Goal: Transaction & Acquisition: Purchase product/service

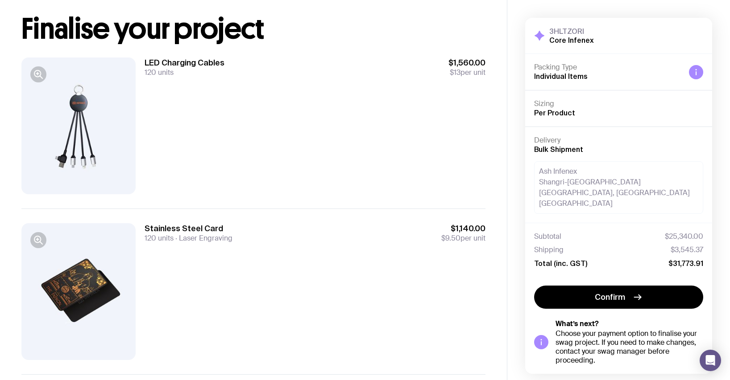
scroll to position [36, 0]
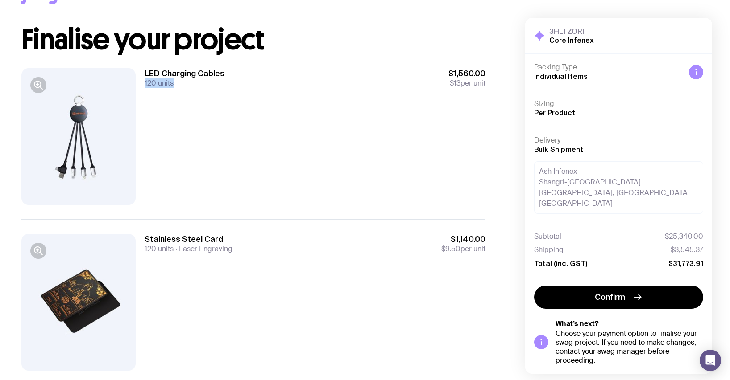
drag, startPoint x: 172, startPoint y: 81, endPoint x: 144, endPoint y: 86, distance: 28.5
click at [144, 86] on div "LED Charging Cables 120 units $1,560.00 $13 per unit" at bounding box center [253, 136] width 464 height 165
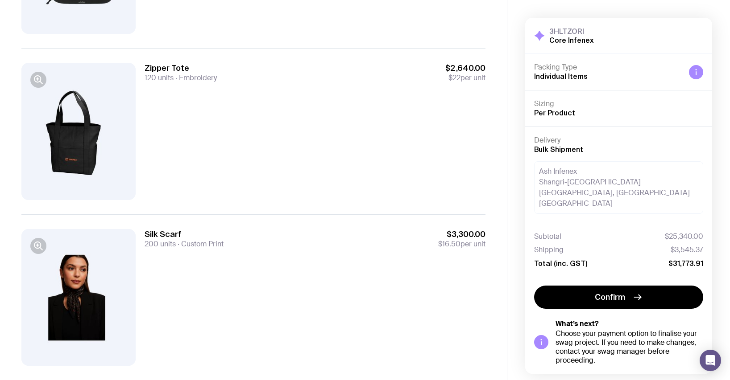
scroll to position [1202, 0]
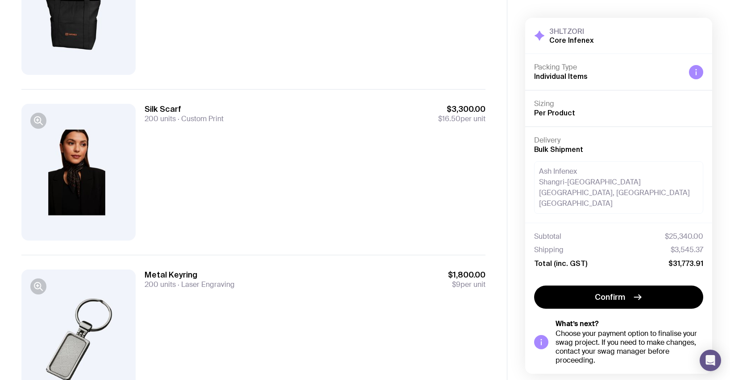
scroll to position [1387, 0]
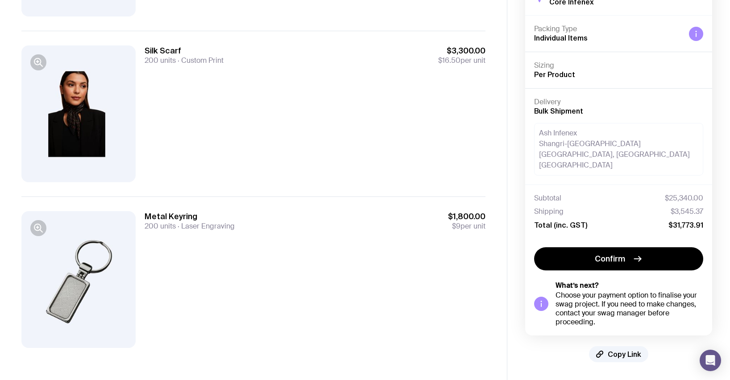
click at [88, 275] on div at bounding box center [78, 279] width 114 height 137
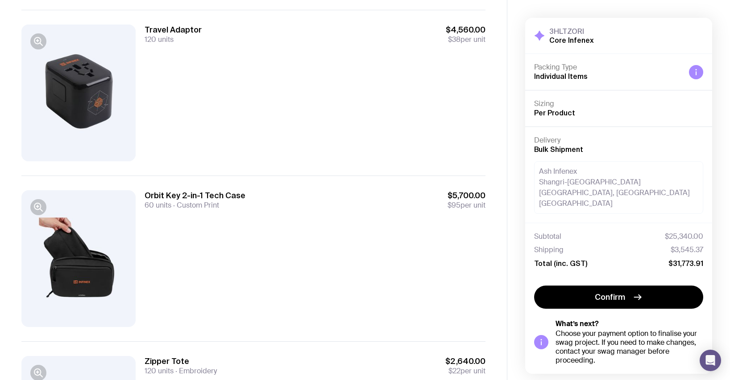
scroll to position [1030, 0]
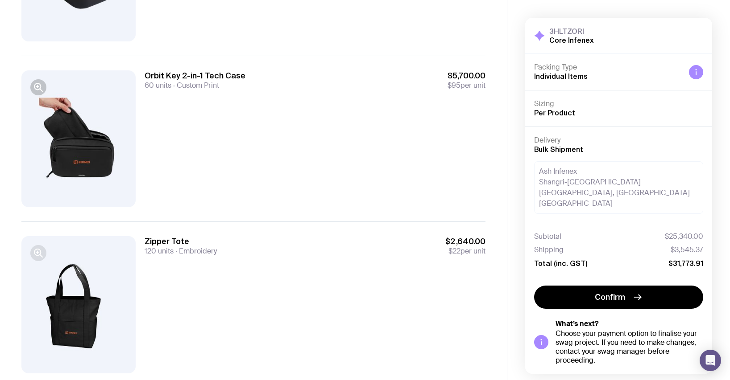
click at [40, 251] on icon "button" at bounding box center [37, 252] width 6 height 6
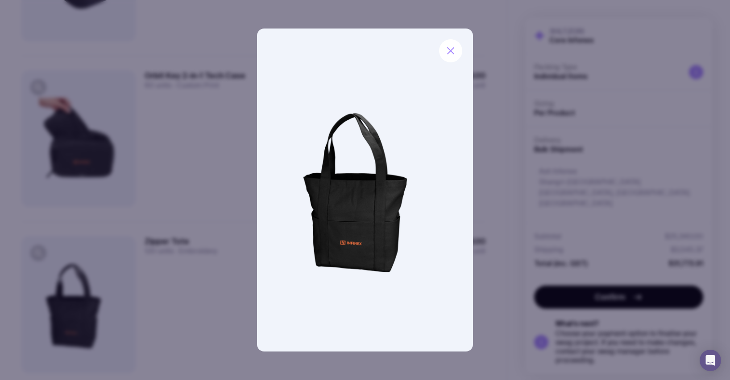
click at [353, 234] on img at bounding box center [364, 190] width 215 height 323
click at [454, 49] on icon "button" at bounding box center [450, 50] width 11 height 11
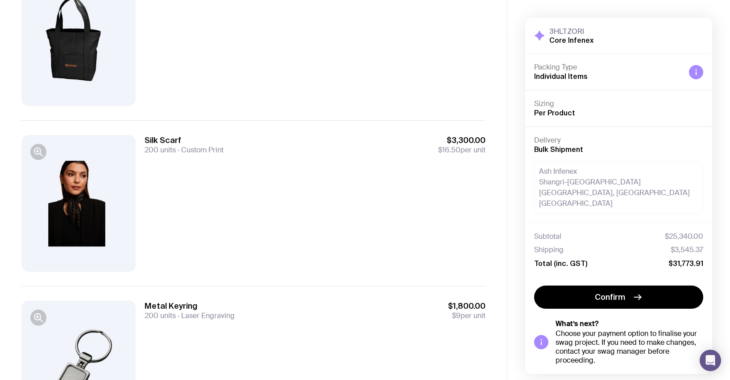
scroll to position [1387, 0]
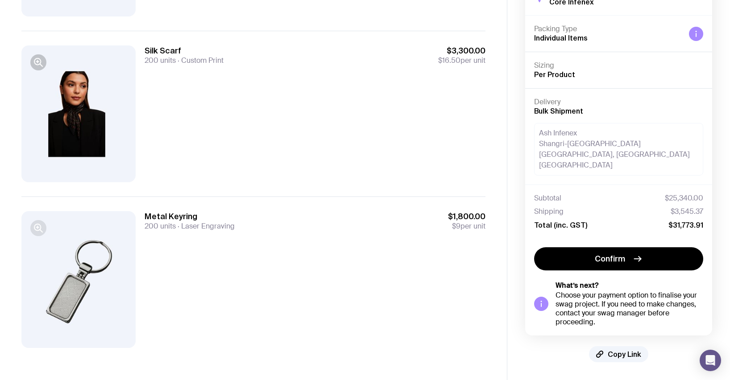
click at [39, 232] on icon "button" at bounding box center [38, 228] width 11 height 11
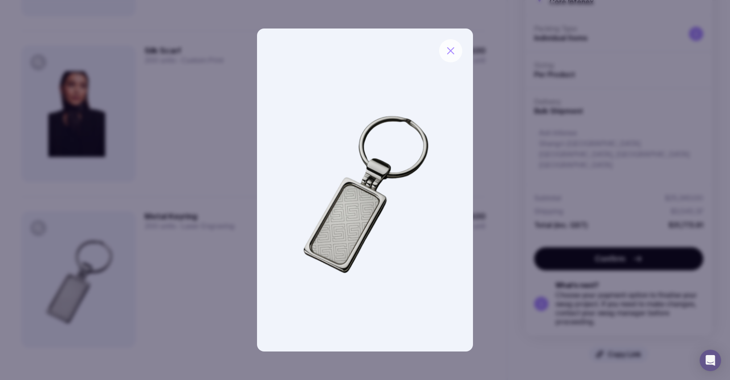
click at [456, 51] on button "button" at bounding box center [450, 50] width 23 height 23
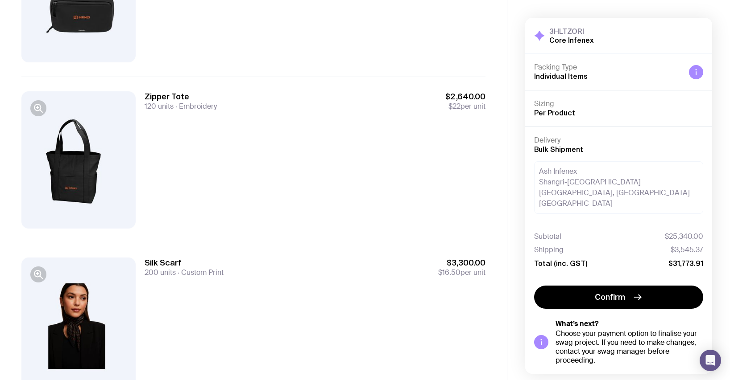
scroll to position [1138, 0]
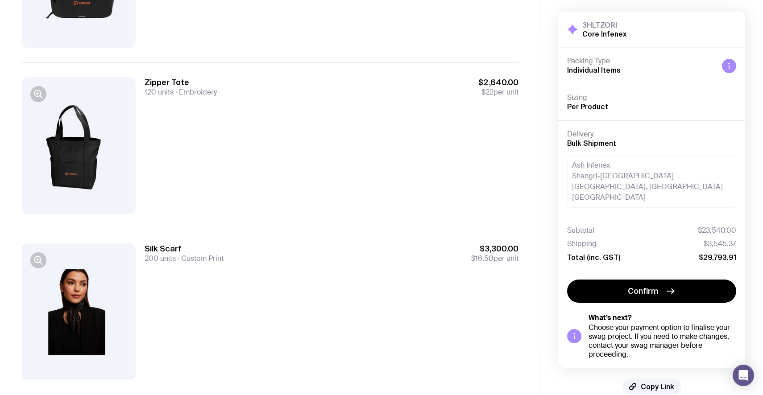
scroll to position [1206, 0]
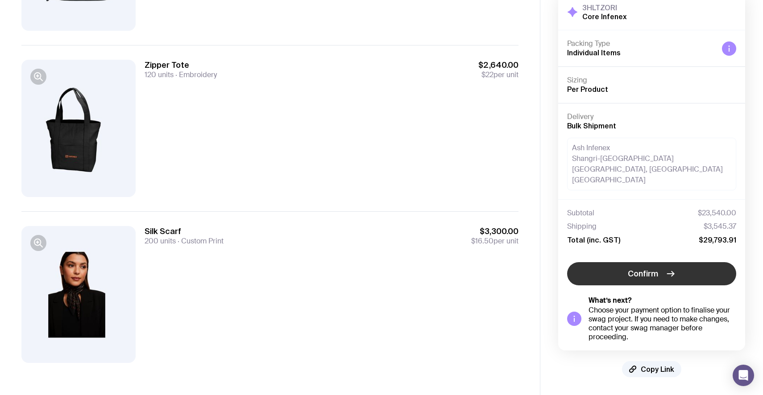
click at [643, 274] on span "Confirm" at bounding box center [642, 273] width 30 height 11
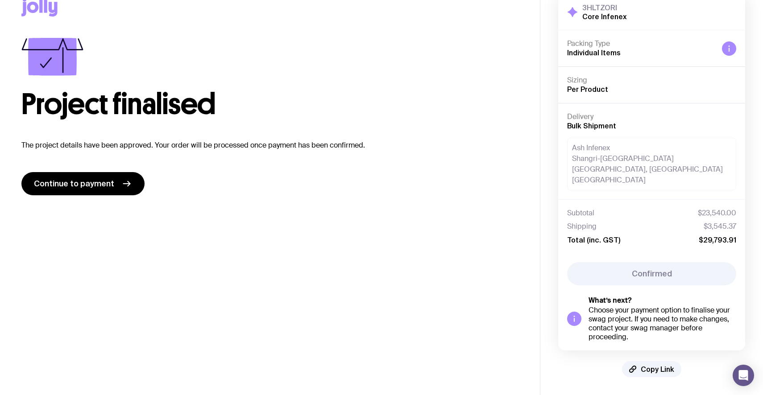
scroll to position [12, 0]
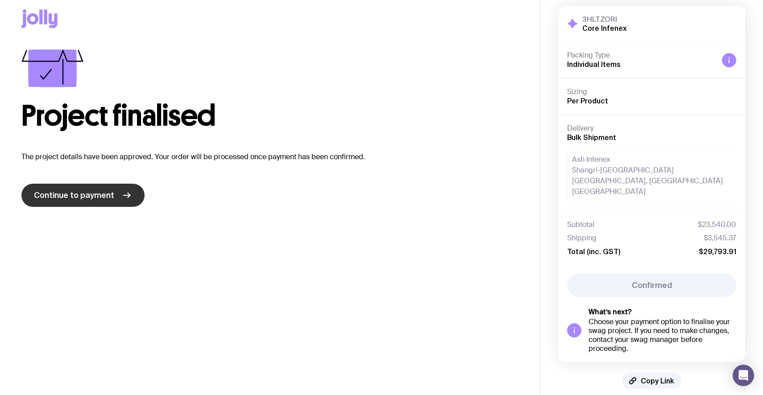
click at [110, 195] on span "Continue to payment" at bounding box center [74, 195] width 80 height 11
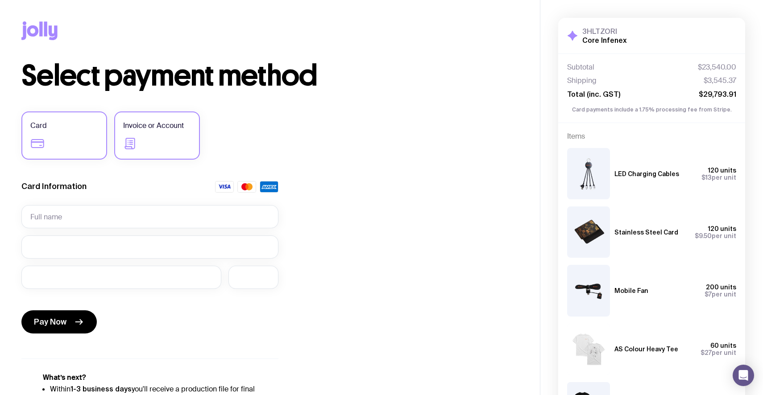
click at [172, 142] on label "Invoice or Account" at bounding box center [157, 135] width 86 height 48
click at [0, 0] on input "Invoice or Account" at bounding box center [0, 0] width 0 height 0
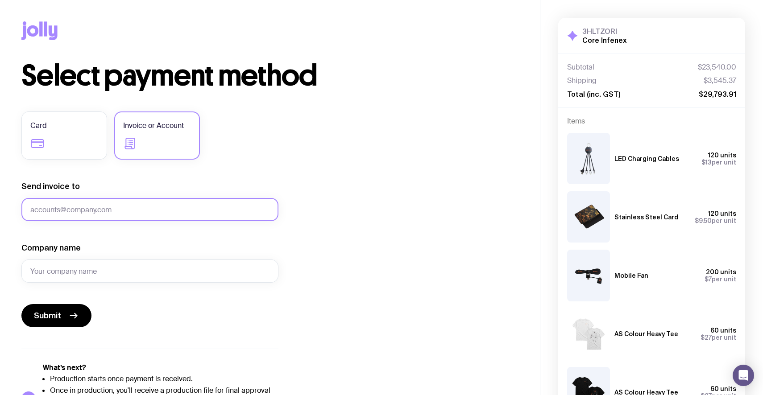
click at [152, 212] on input "Send invoice to" at bounding box center [149, 209] width 257 height 23
type input "accounts@ibra.au"
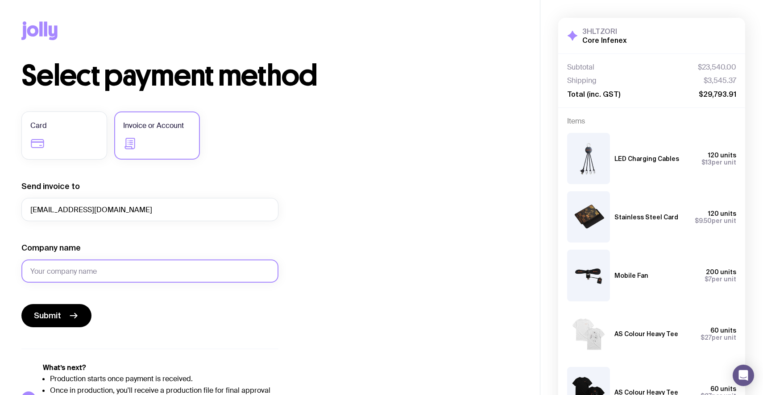
click at [101, 272] on input "Company name" at bounding box center [149, 271] width 257 height 23
type input "Infinex"
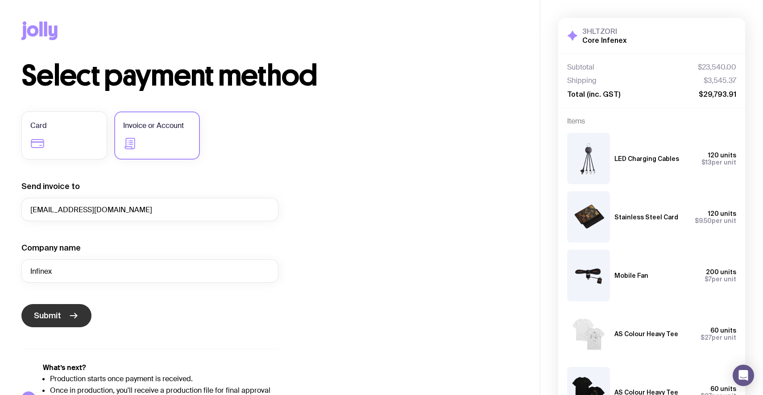
click at [55, 320] on span "Submit" at bounding box center [47, 315] width 27 height 11
